Goal: Information Seeking & Learning: Learn about a topic

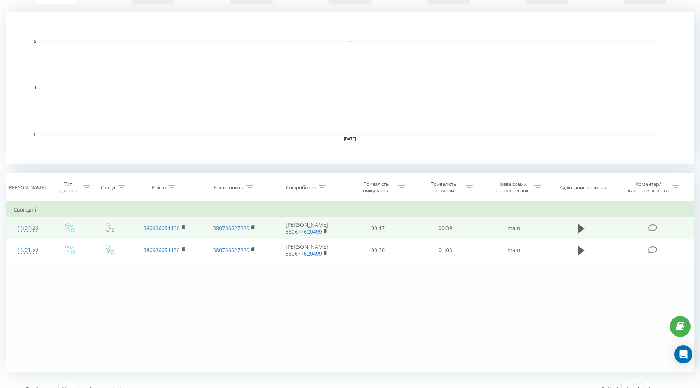
scroll to position [165, 0]
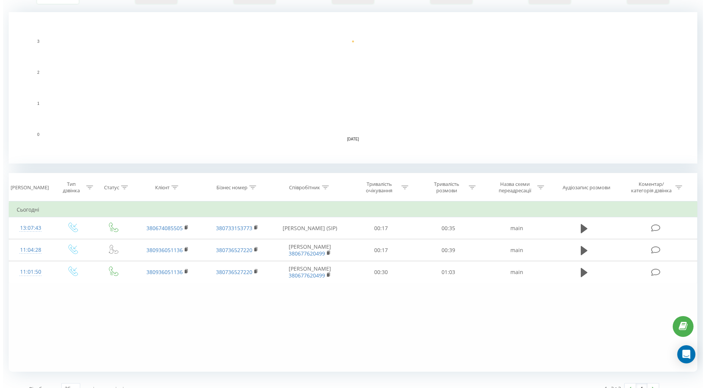
scroll to position [165, 0]
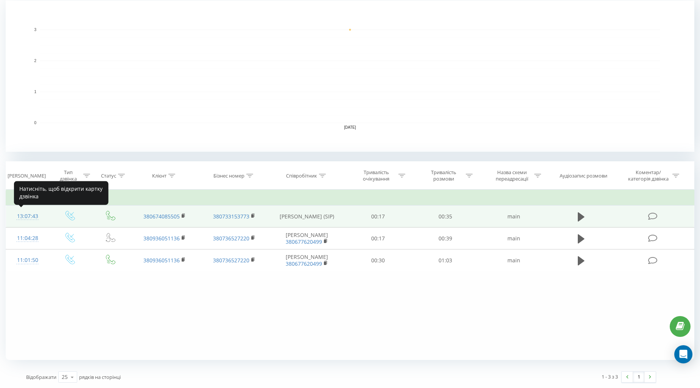
click at [31, 215] on div "13:07:43" at bounding box center [28, 216] width 28 height 15
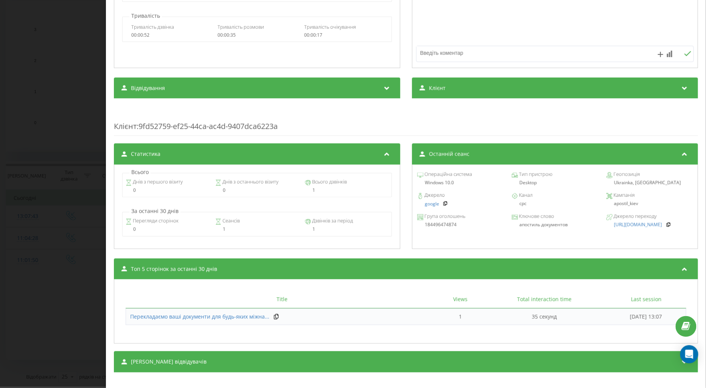
scroll to position [198, 0]
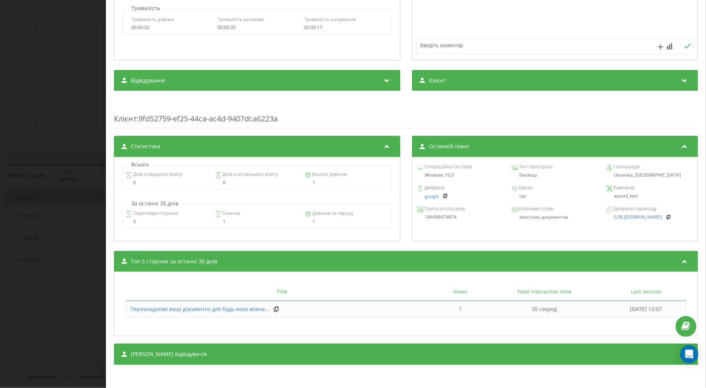
click at [32, 273] on div "Дзвінок : ua15_-1755857263.718782 1 x - 00:36 00:00 00:00 Транскрипція Для AI-а…" at bounding box center [353, 194] width 706 height 388
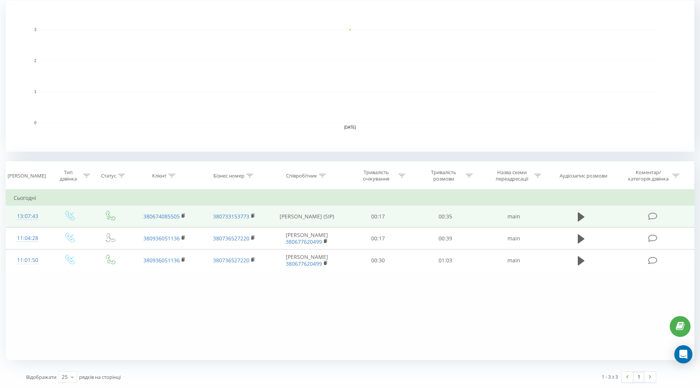
click at [576, 209] on td at bounding box center [581, 217] width 64 height 22
click at [578, 213] on icon at bounding box center [581, 217] width 7 height 11
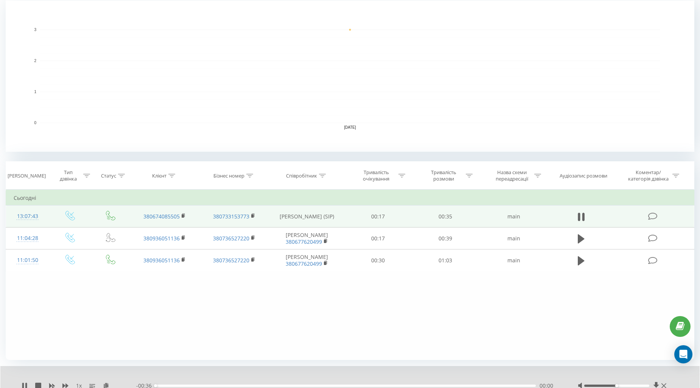
click at [573, 193] on td "Сьогодні" at bounding box center [350, 197] width 689 height 15
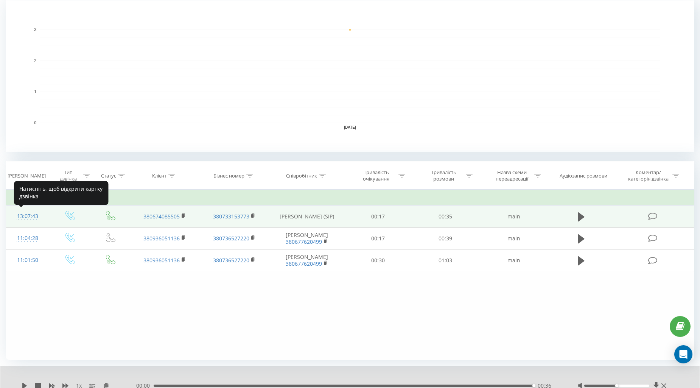
click at [30, 217] on div "13:07:43" at bounding box center [28, 216] width 28 height 15
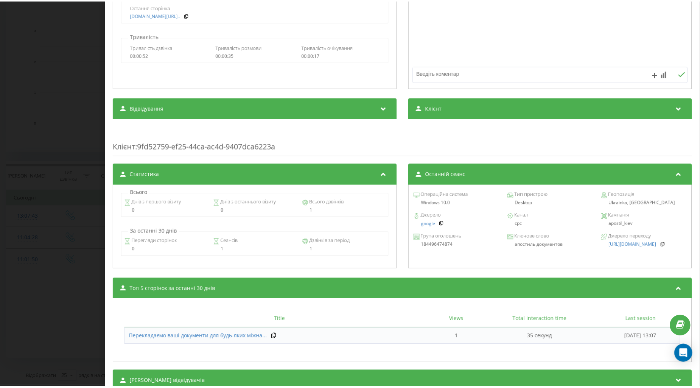
scroll to position [198, 0]
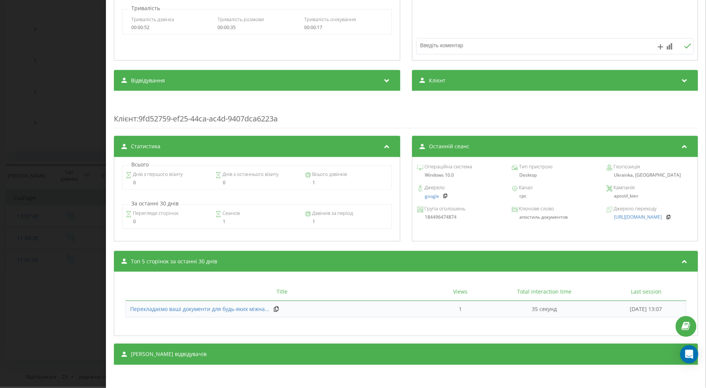
click at [24, 279] on div "Дзвінок : ua15_-1755857263.718782 1 x 00:00 00:36 00:36 Транскрипція Для AI-ана…" at bounding box center [353, 194] width 706 height 388
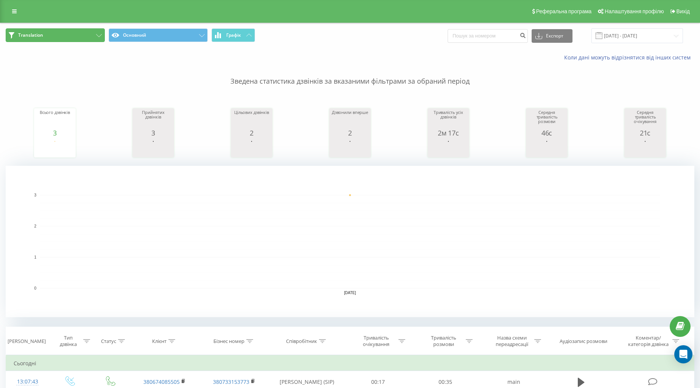
click at [65, 35] on button "Translation" at bounding box center [55, 35] width 99 height 14
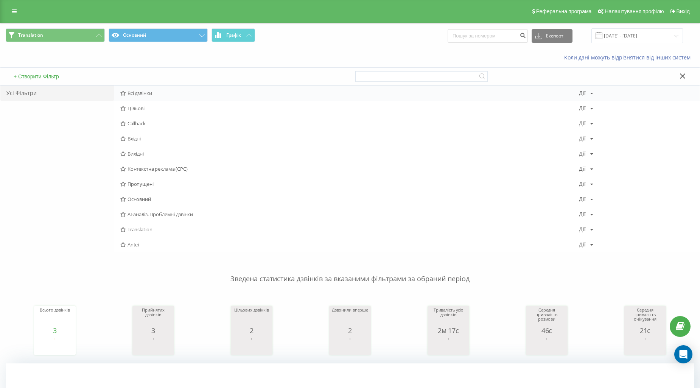
click at [139, 92] on span "Всі дзвінки" at bounding box center [349, 92] width 459 height 5
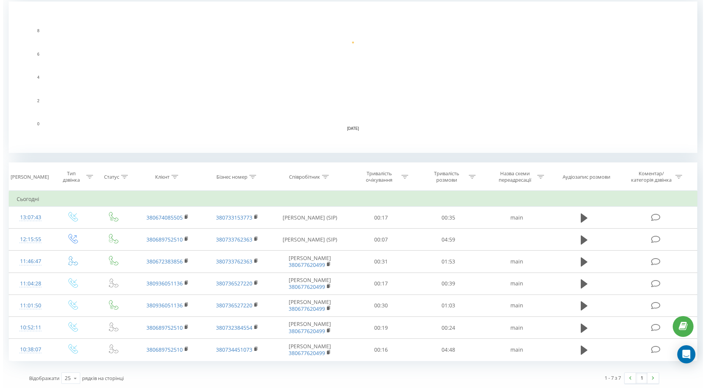
scroll to position [165, 0]
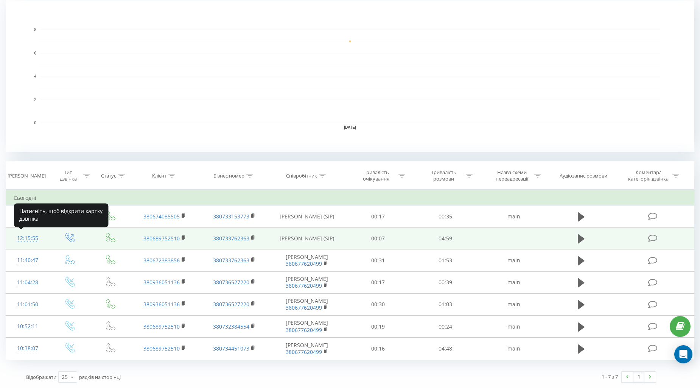
click at [28, 237] on div "12:15:55" at bounding box center [28, 238] width 28 height 15
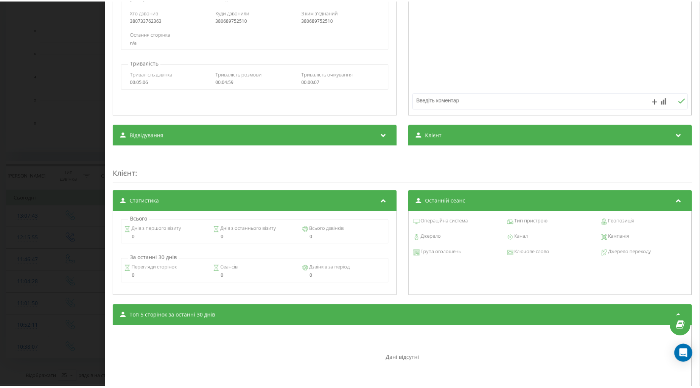
scroll to position [198, 0]
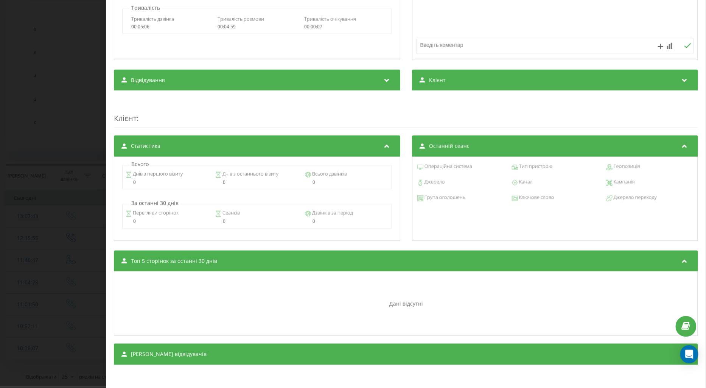
click at [15, 256] on div "Дзвінок : ua2_-1755854155.1857979 1 x - 04:53 00:00 00:00 Транскрипція Для AI-а…" at bounding box center [353, 194] width 706 height 388
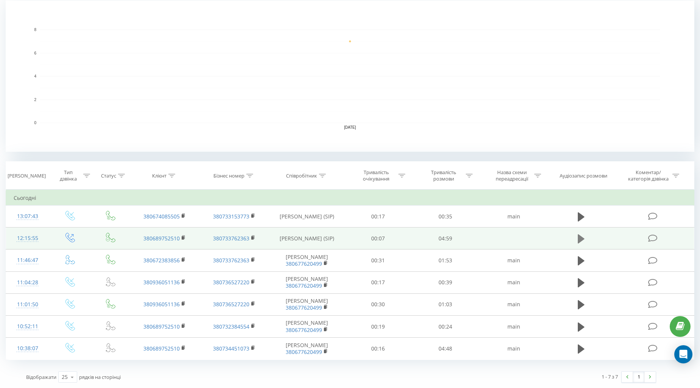
click at [576, 239] on button at bounding box center [581, 238] width 11 height 11
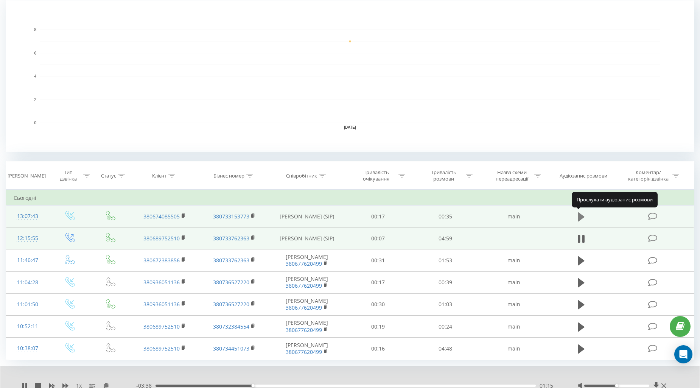
click at [582, 215] on icon at bounding box center [581, 216] width 7 height 9
click at [400, 385] on div "00:23" at bounding box center [346, 386] width 380 height 2
click at [436, 385] on div "00:24" at bounding box center [346, 386] width 380 height 2
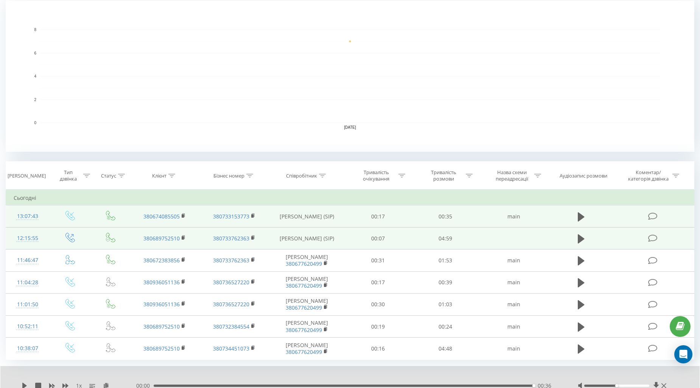
click at [419, 383] on div "00:00 00:36 00:36" at bounding box center [347, 386] width 423 height 8
drag, startPoint x: 418, startPoint y: 382, endPoint x: 406, endPoint y: 384, distance: 12.6
click at [418, 382] on div "00:00 00:36 00:36" at bounding box center [347, 386] width 423 height 8
click at [406, 385] on div "00:36" at bounding box center [344, 386] width 380 height 2
click at [20, 385] on div "1 x - 00:12 00:24 00:24" at bounding box center [350, 380] width 700 height 29
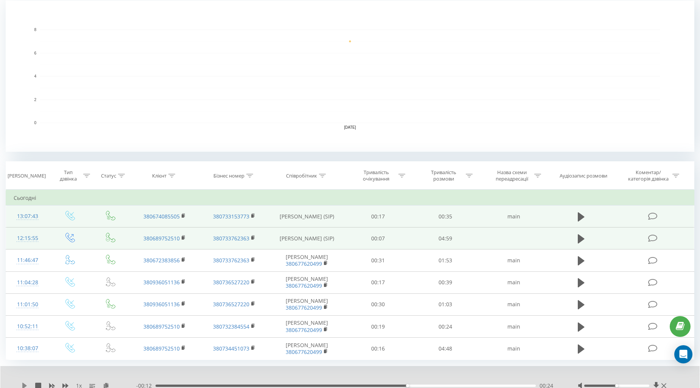
click at [22, 386] on icon at bounding box center [25, 386] width 6 height 6
click at [424, 385] on div "00:31" at bounding box center [346, 386] width 380 height 2
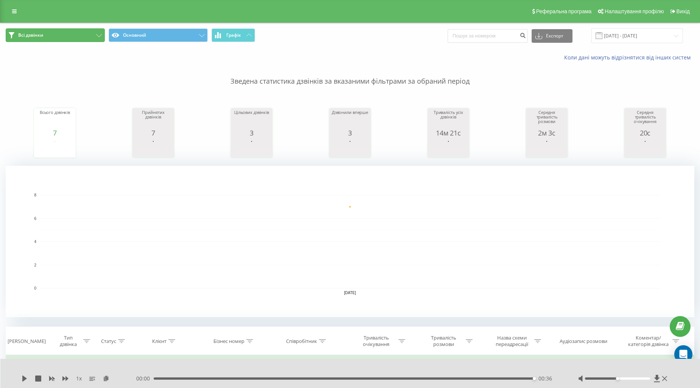
click at [41, 35] on span "Всі дзвінки" at bounding box center [30, 35] width 25 height 6
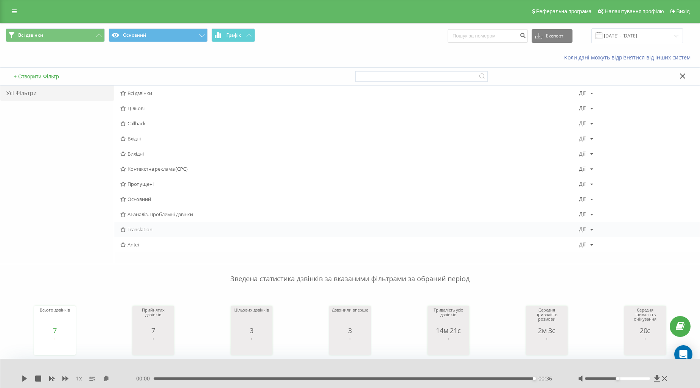
click at [127, 232] on span "Translation" at bounding box center [349, 229] width 459 height 5
